Goal: Task Accomplishment & Management: Manage account settings

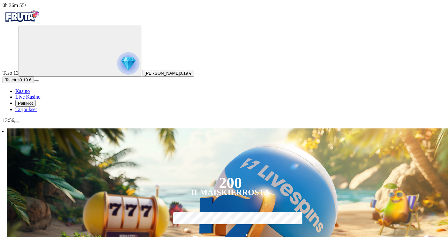
click at [47, 72] on circle "Primary" at bounding box center [68, 50] width 65 height 65
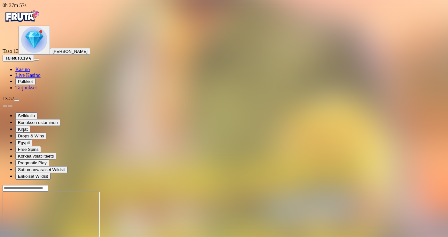
click at [33, 84] on span "Palkkiot" at bounding box center [25, 81] width 15 height 5
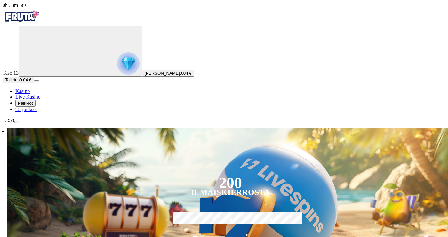
click at [33, 106] on span "Palkkiot" at bounding box center [25, 103] width 15 height 5
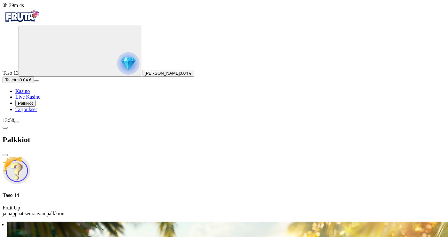
click at [117, 70] on img "Primary" at bounding box center [128, 63] width 22 height 22
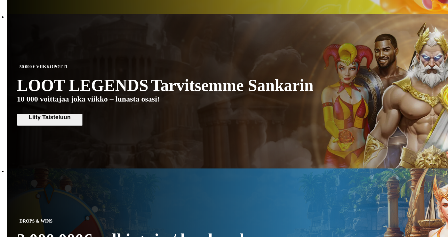
scroll to position [688, 0]
